Goal: Task Accomplishment & Management: Use online tool/utility

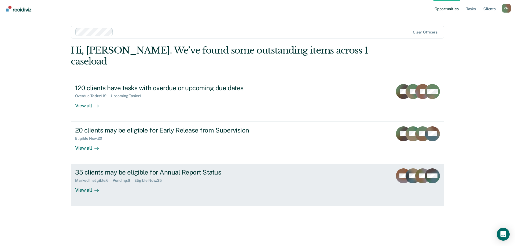
click at [115, 169] on div "35 clients may be eligible for Annual Report Status" at bounding box center [169, 173] width 188 height 8
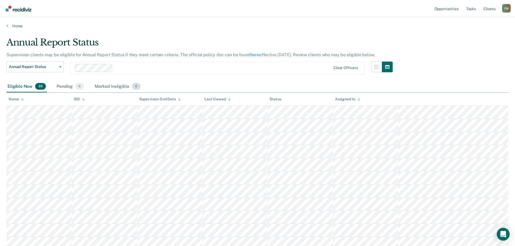
click at [110, 86] on div "Marked Ineligible 6" at bounding box center [118, 87] width 48 height 12
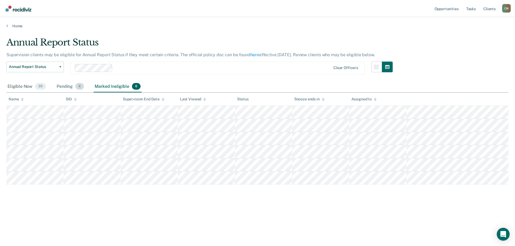
click at [62, 87] on div "Pending 6" at bounding box center [69, 87] width 29 height 12
click at [110, 87] on div "Marked Ineligible 6" at bounding box center [118, 87] width 48 height 12
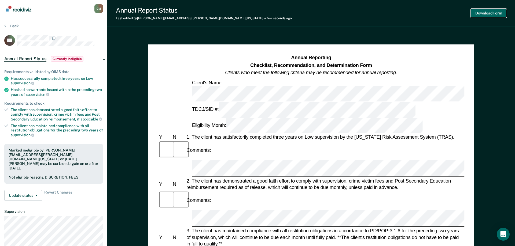
click at [489, 13] on button "Download Form" at bounding box center [488, 13] width 35 height 9
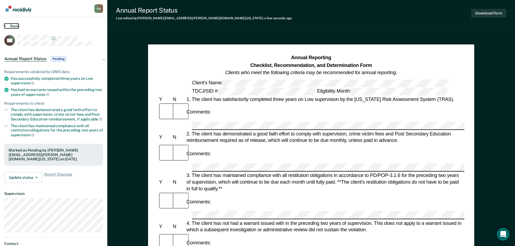
click at [5, 24] on icon at bounding box center [5, 26] width 2 height 4
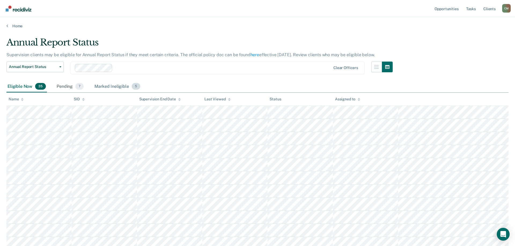
click at [110, 86] on div "Marked Ineligible 5" at bounding box center [117, 87] width 48 height 12
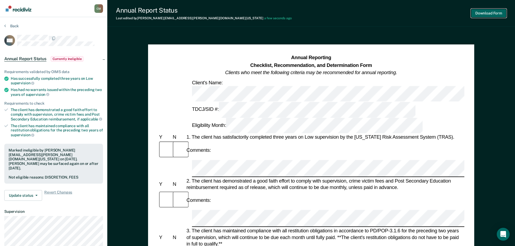
click at [488, 10] on button "Download Form" at bounding box center [488, 13] width 35 height 9
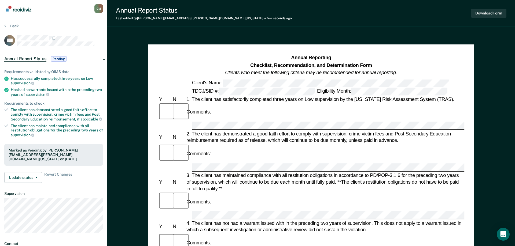
click at [4, 25] on section "Back WR Annual Report Status Pending Requirements validated by OIMS data Has su…" at bounding box center [53, 149] width 107 height 264
click at [6, 27] on button "Back" at bounding box center [11, 26] width 14 height 5
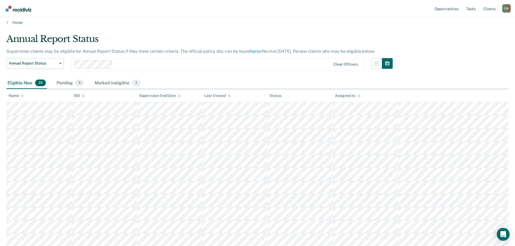
scroll to position [55, 0]
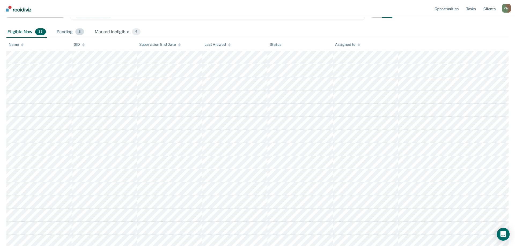
click at [70, 34] on div "Pending 8" at bounding box center [69, 32] width 29 height 12
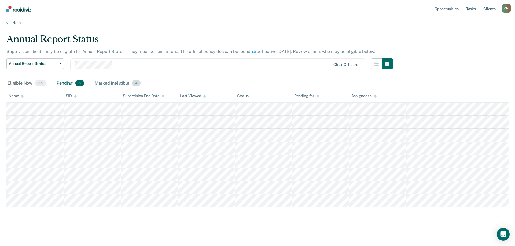
click at [109, 84] on div "Marked Ineligible 4" at bounding box center [118, 84] width 48 height 12
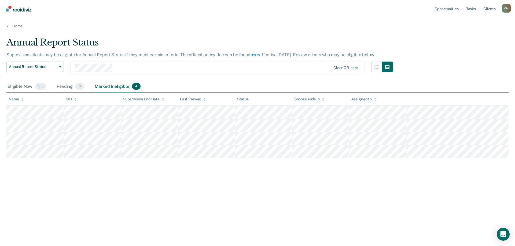
scroll to position [0, 0]
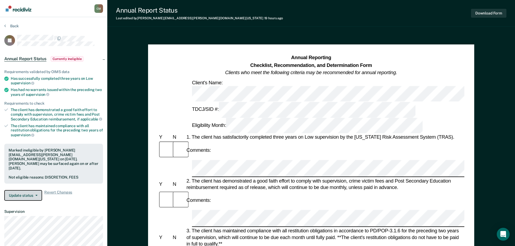
click at [32, 190] on button "Update status" at bounding box center [23, 195] width 38 height 11
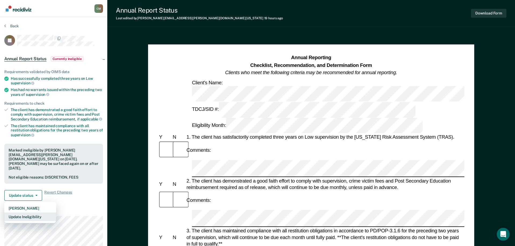
click at [34, 213] on button "Update Ineligibility" at bounding box center [30, 217] width 52 height 9
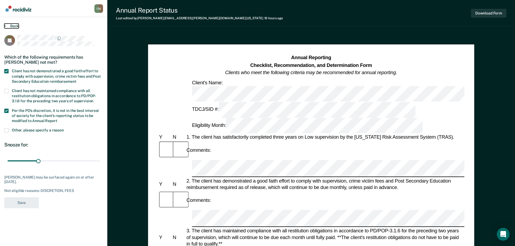
click at [6, 25] on icon at bounding box center [5, 26] width 2 height 4
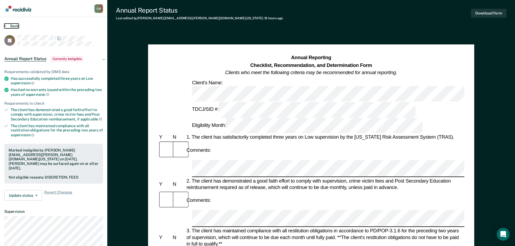
click at [6, 25] on icon at bounding box center [5, 26] width 2 height 4
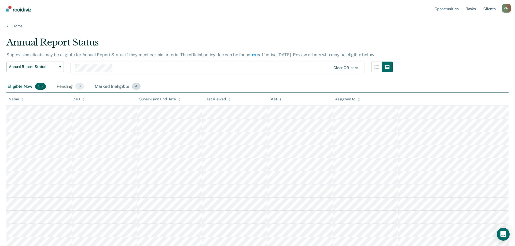
click at [114, 86] on div "Marked Ineligible 4" at bounding box center [118, 87] width 48 height 12
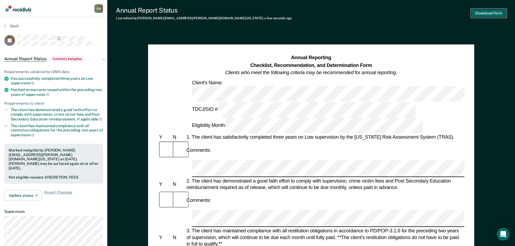
click at [492, 15] on button "Download Form" at bounding box center [488, 13] width 35 height 9
